Goal: Use online tool/utility: Utilize a website feature to perform a specific function

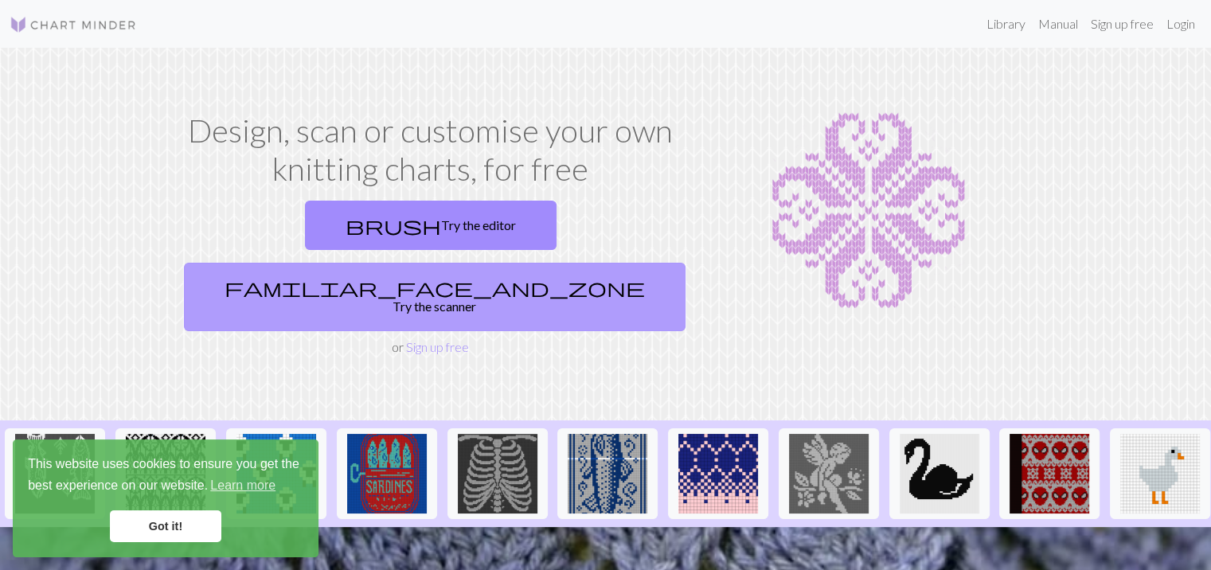
click at [558, 263] on link "familiar_face_and_zone Try the scanner" at bounding box center [434, 297] width 501 height 68
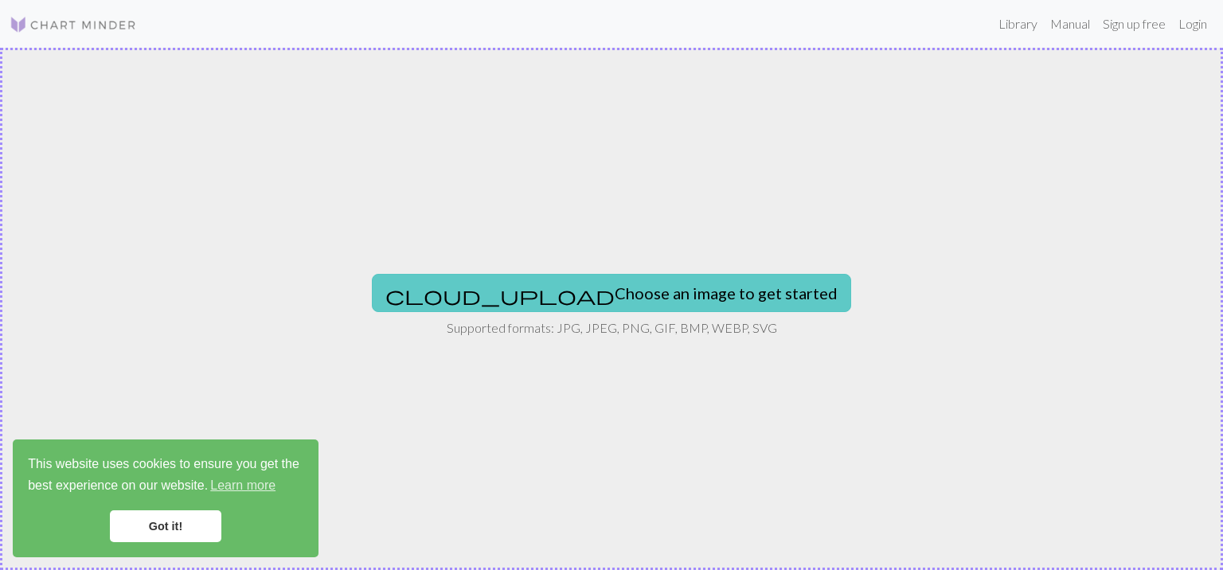
click at [578, 284] on button "cloud_upload Choose an image to get started" at bounding box center [611, 293] width 479 height 38
click at [502, 282] on button "cloud_upload Choose an image to get started" at bounding box center [611, 293] width 479 height 38
click at [548, 281] on button "cloud_upload Choose an image to get started" at bounding box center [611, 293] width 479 height 38
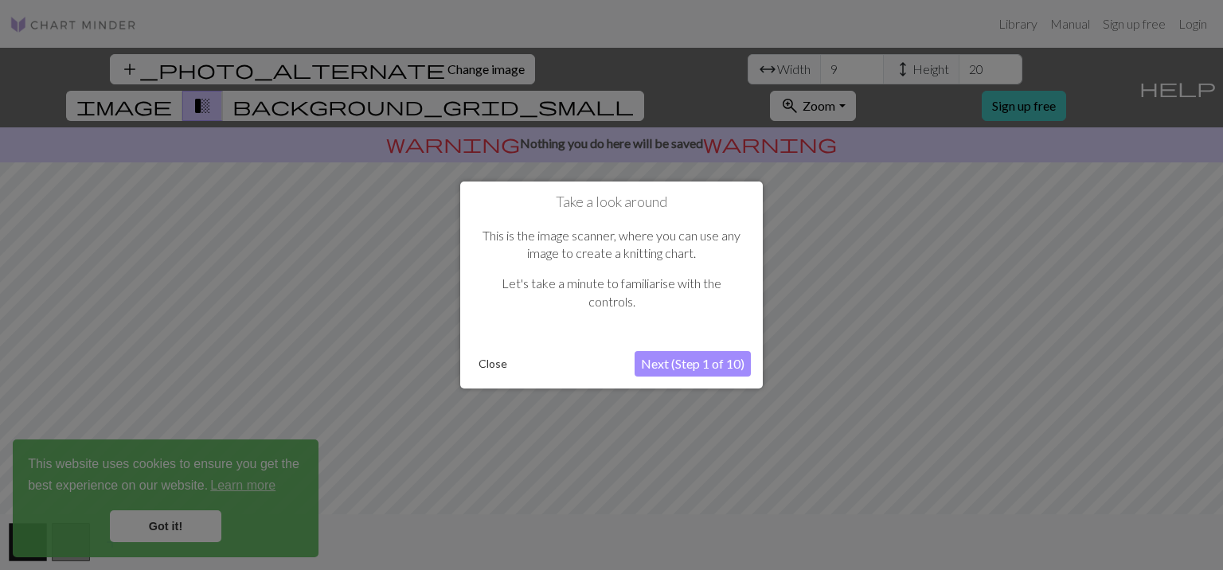
click at [665, 365] on button "Next (Step 1 of 10)" at bounding box center [692, 363] width 116 height 25
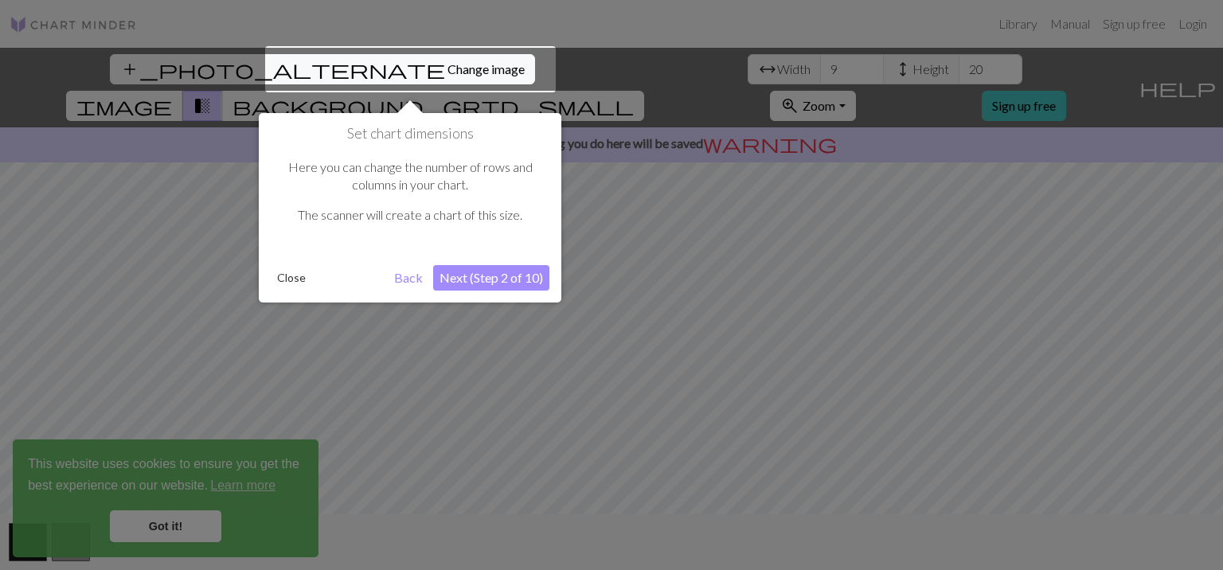
click at [460, 271] on button "Next (Step 2 of 10)" at bounding box center [491, 277] width 116 height 25
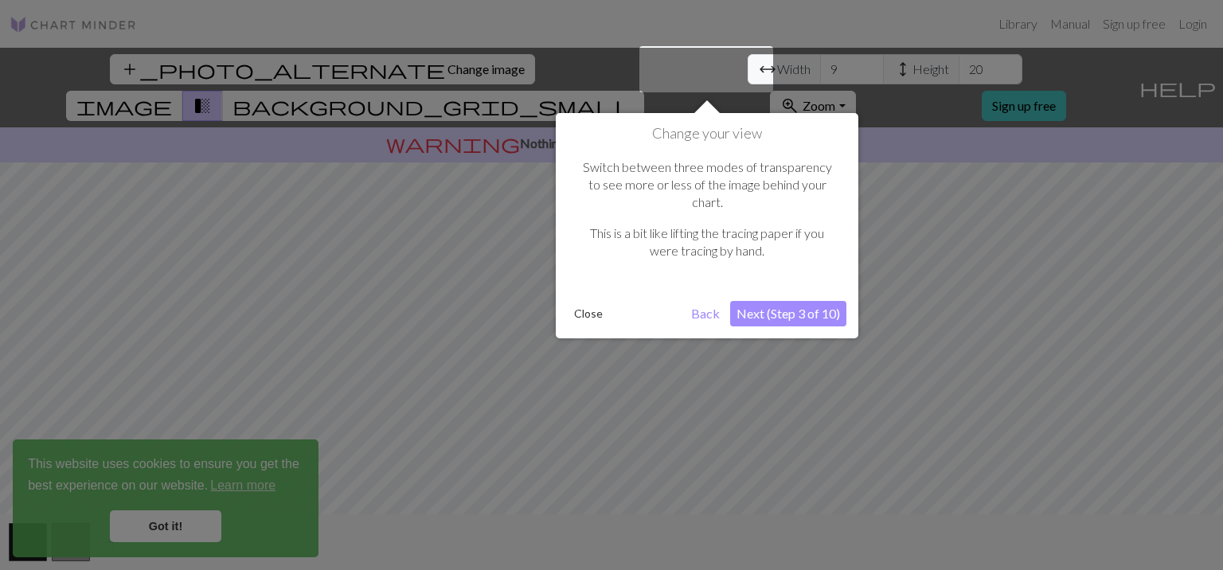
click at [766, 301] on button "Next (Step 3 of 10)" at bounding box center [788, 313] width 116 height 25
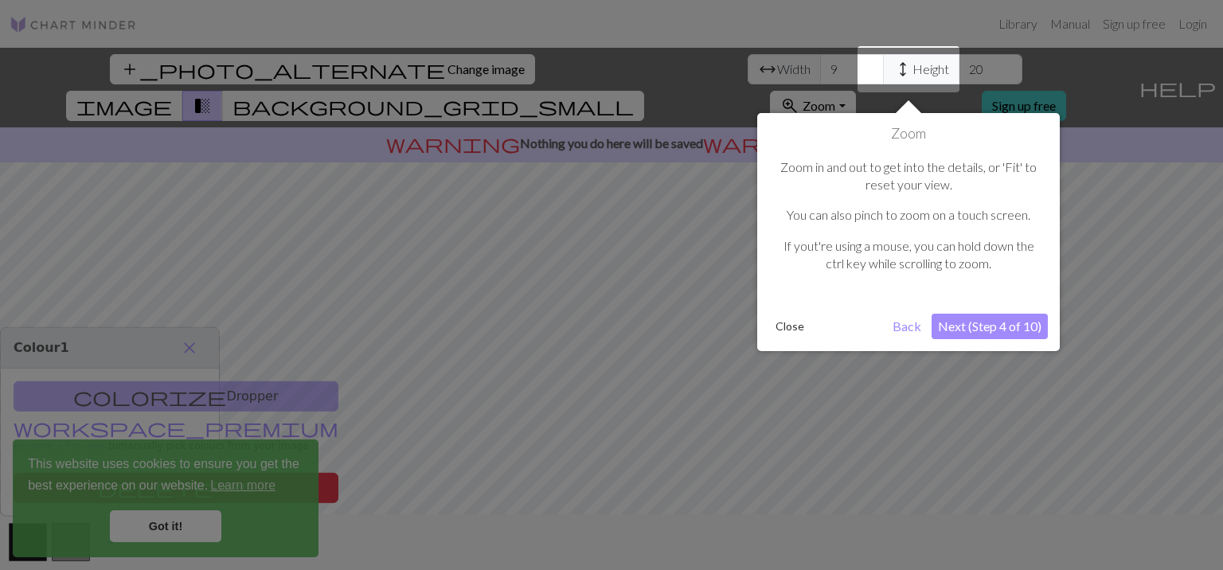
click at [963, 322] on button "Next (Step 4 of 10)" at bounding box center [989, 326] width 116 height 25
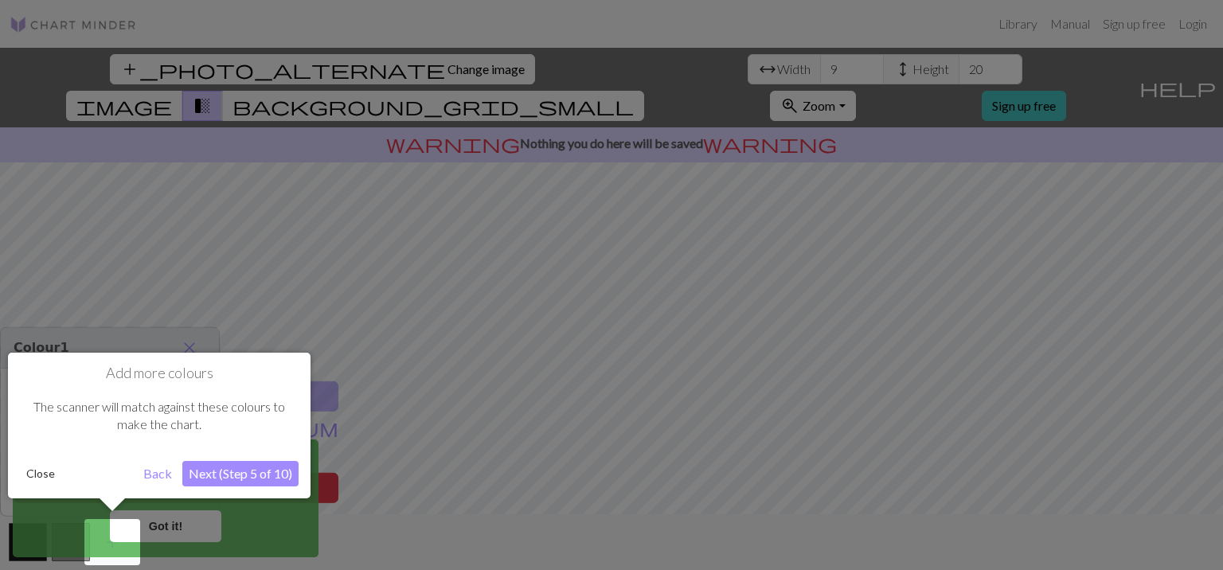
click at [252, 468] on button "Next (Step 5 of 10)" at bounding box center [240, 473] width 116 height 25
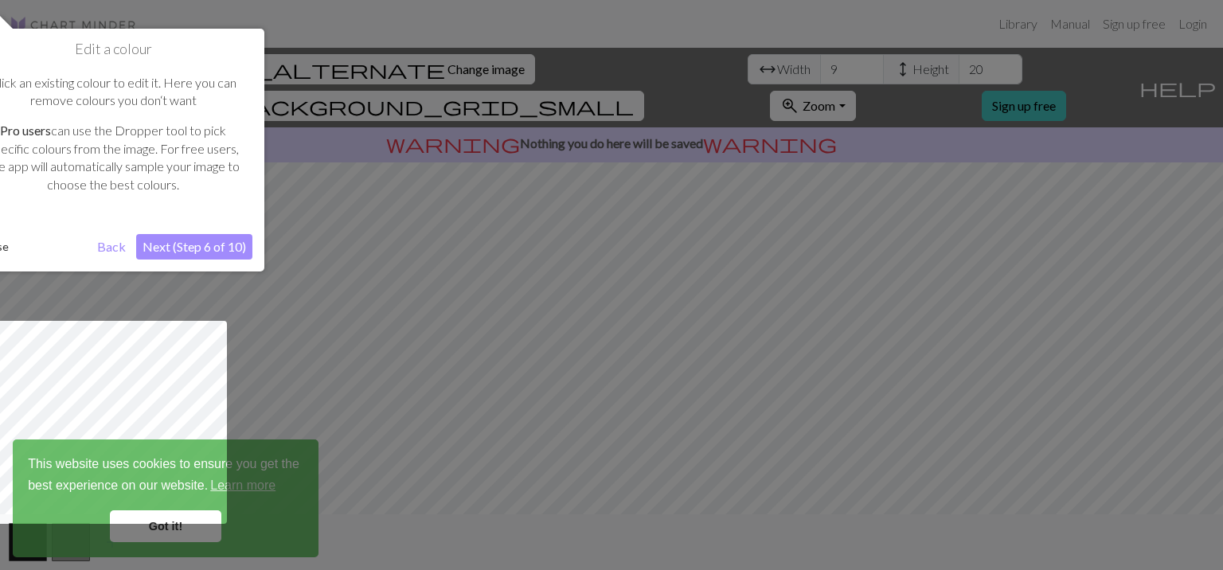
click at [199, 250] on button "Next (Step 6 of 10)" at bounding box center [194, 246] width 116 height 25
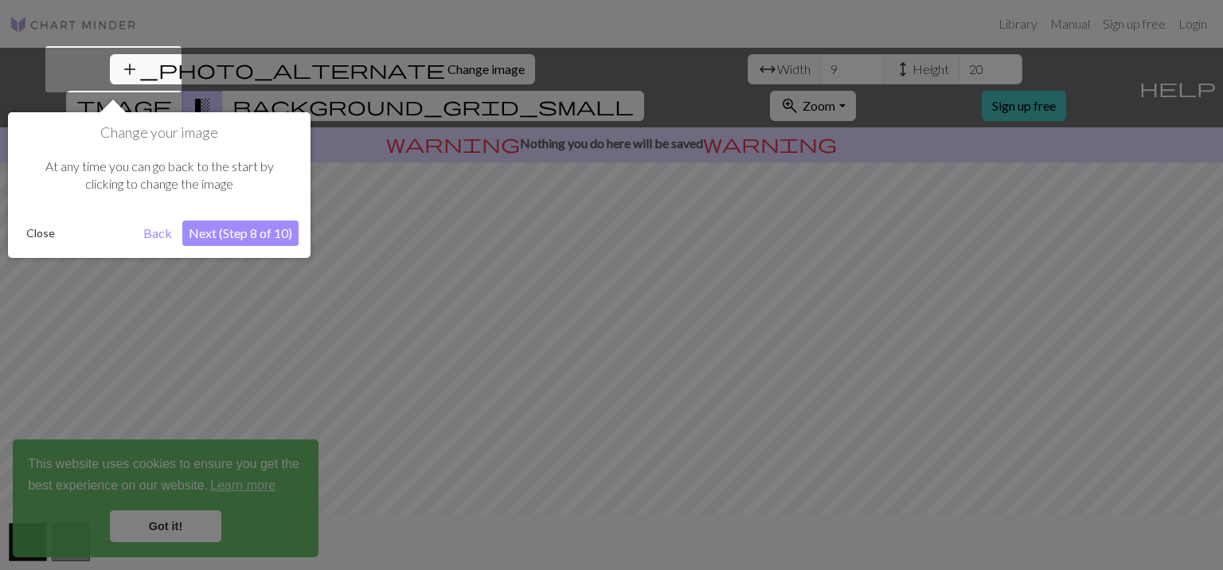
click at [245, 232] on button "Next (Step 8 of 10)" at bounding box center [240, 232] width 116 height 25
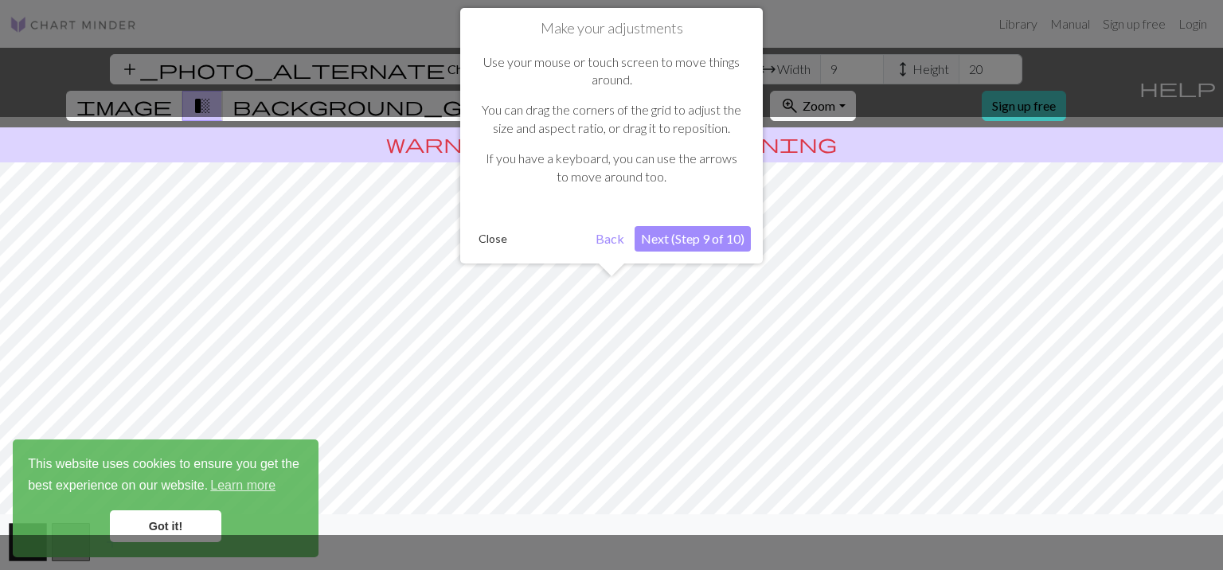
click at [694, 240] on button "Next (Step 9 of 10)" at bounding box center [692, 238] width 116 height 25
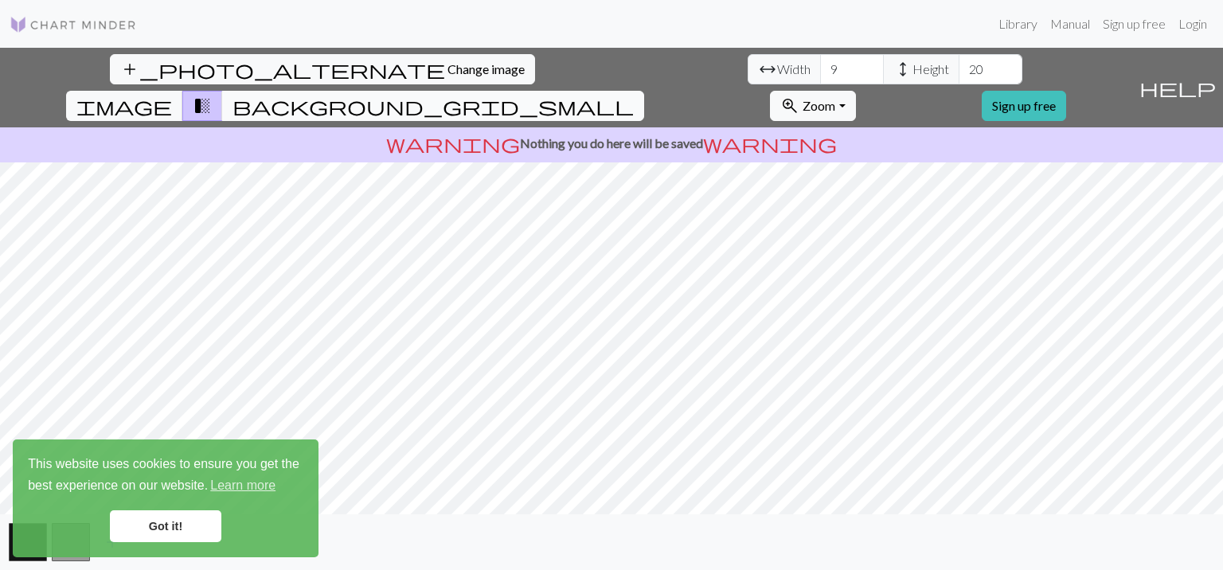
click at [634, 95] on span "background_grid_small" at bounding box center [432, 106] width 401 height 22
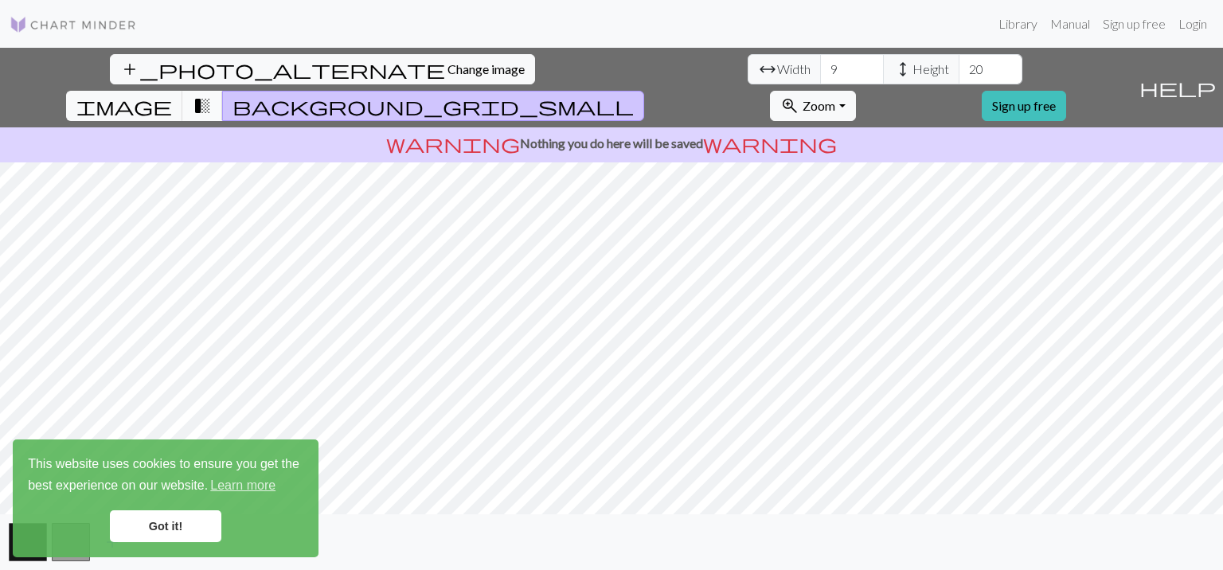
click at [212, 95] on span "transition_fade" at bounding box center [202, 106] width 19 height 22
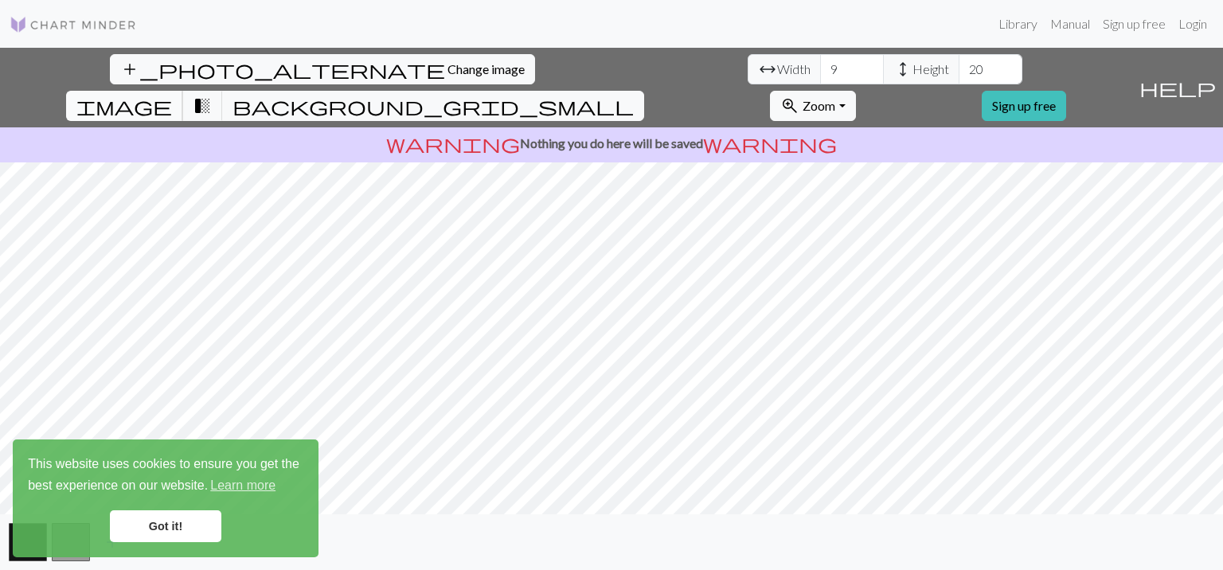
click at [172, 95] on span "image" at bounding box center [124, 106] width 96 height 22
